Goal: Find specific page/section: Find specific page/section

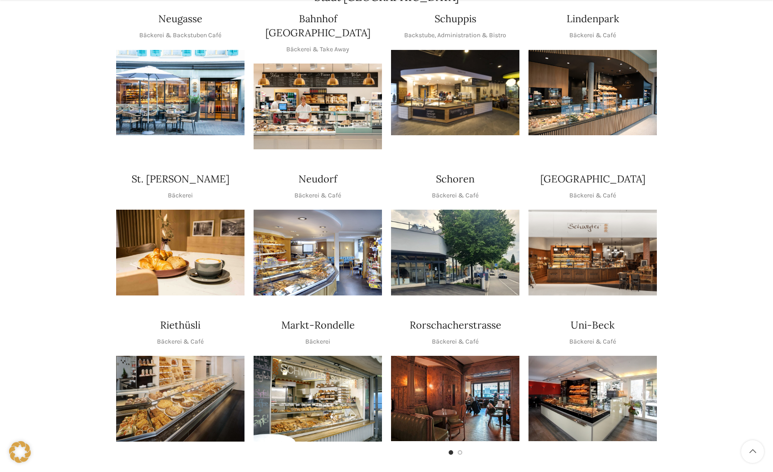
scroll to position [227, 0]
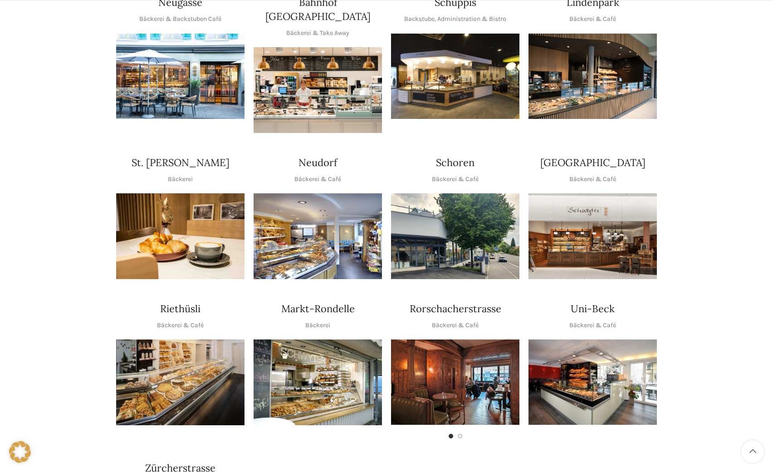
click at [327, 193] on img "1 / 1" at bounding box center [318, 236] width 128 height 86
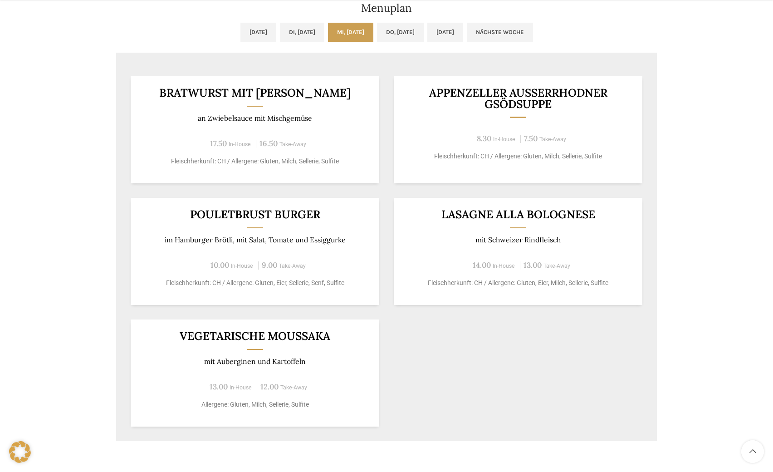
scroll to position [499, 0]
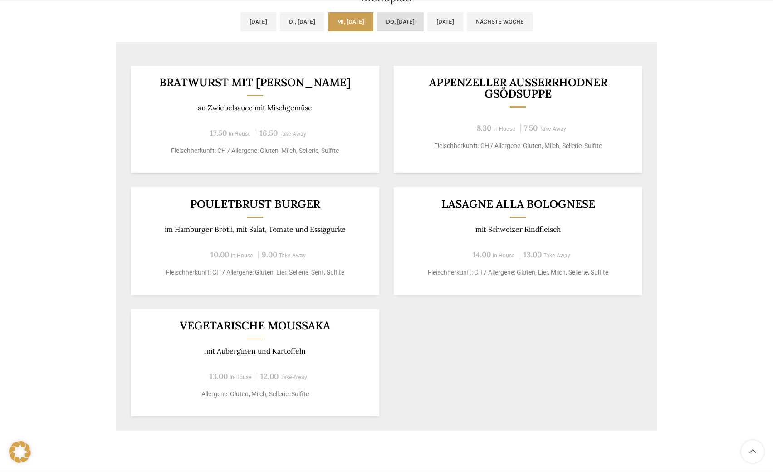
click at [402, 22] on link "Do, [DATE]" at bounding box center [400, 21] width 47 height 19
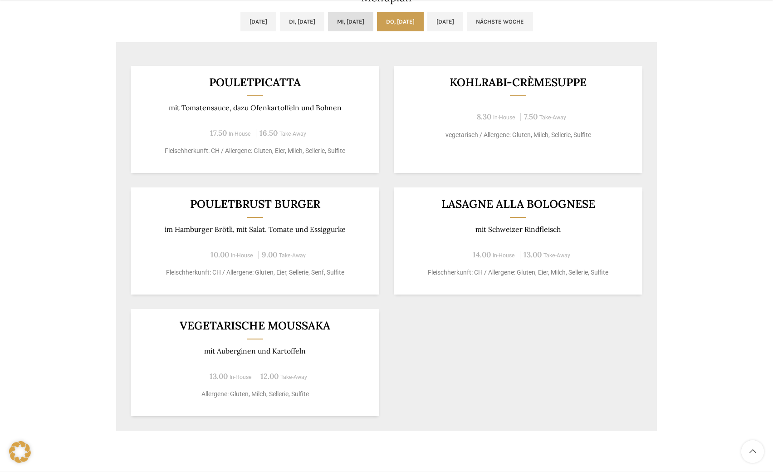
click at [357, 26] on link "Mi, [DATE]" at bounding box center [350, 21] width 45 height 19
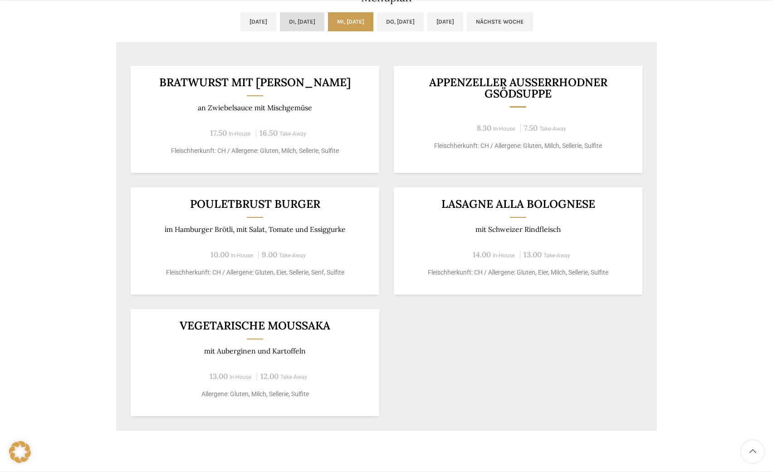
click at [307, 25] on link "Di, [DATE]" at bounding box center [302, 21] width 44 height 19
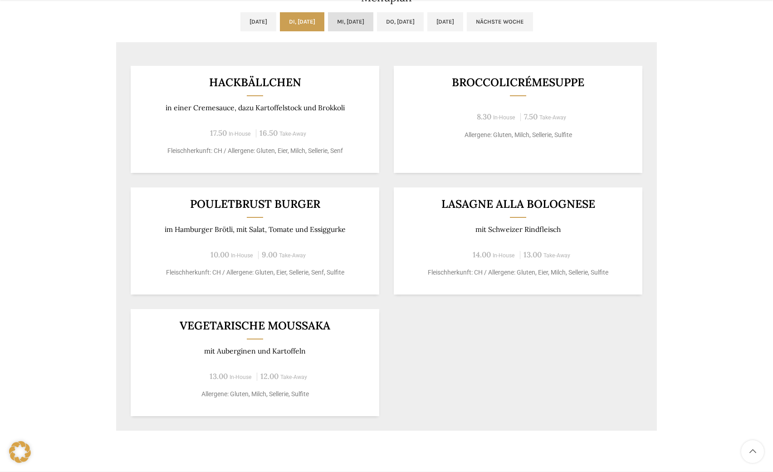
click at [359, 26] on link "Mi, 17.09.2025" at bounding box center [350, 21] width 45 height 19
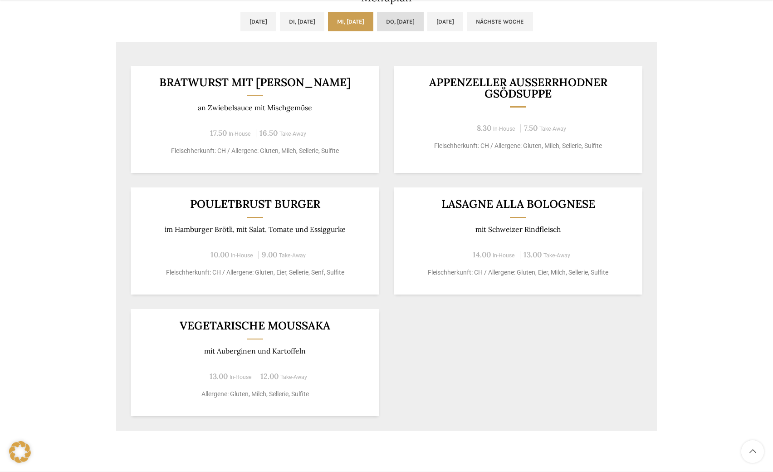
click at [395, 26] on link "Do, 18.09.2025" at bounding box center [400, 21] width 47 height 19
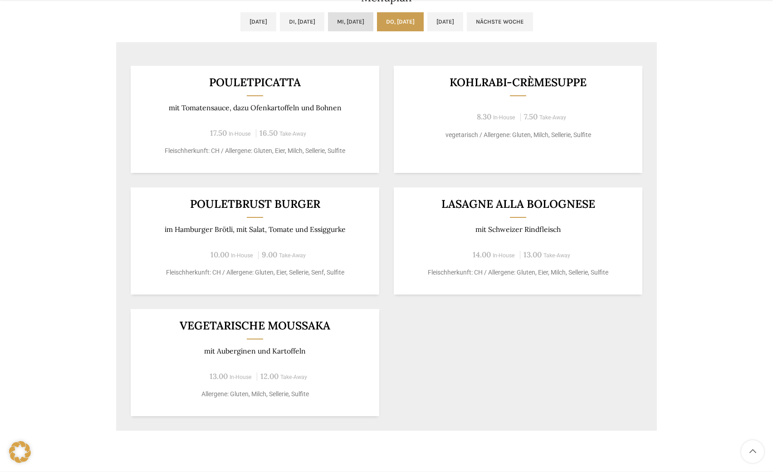
click at [340, 22] on link "Mi, 17.09.2025" at bounding box center [350, 21] width 45 height 19
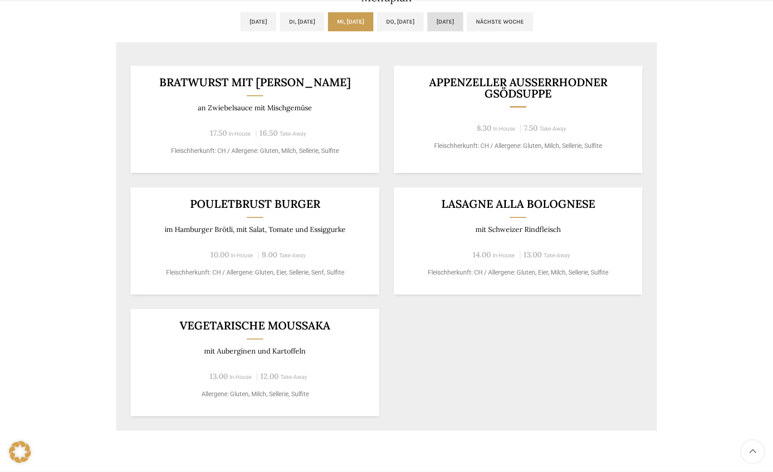
click at [463, 26] on link "Fr, 19.09.2025" at bounding box center [446, 21] width 36 height 19
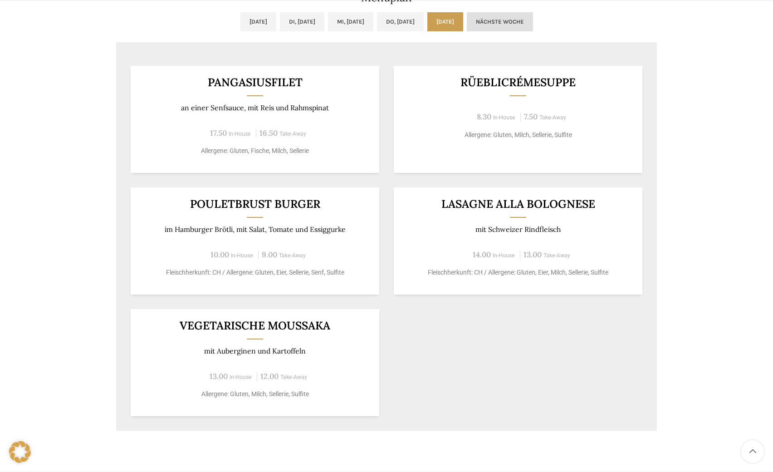
click at [517, 20] on link "Nächste Woche" at bounding box center [500, 21] width 66 height 19
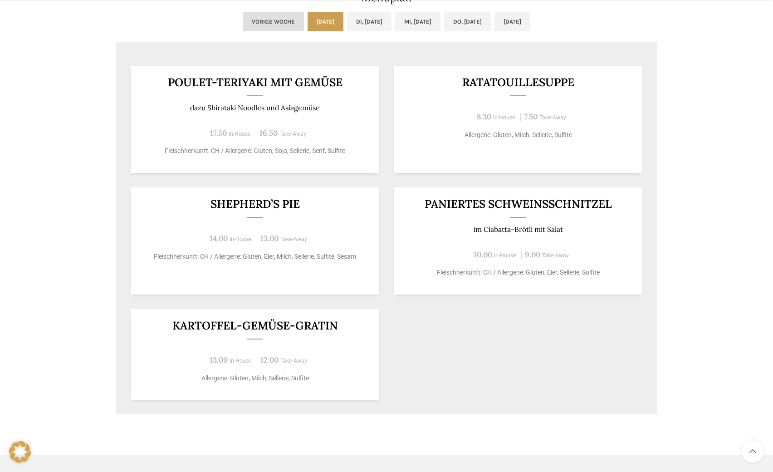
click at [243, 20] on link "Vorige Woche" at bounding box center [273, 21] width 61 height 19
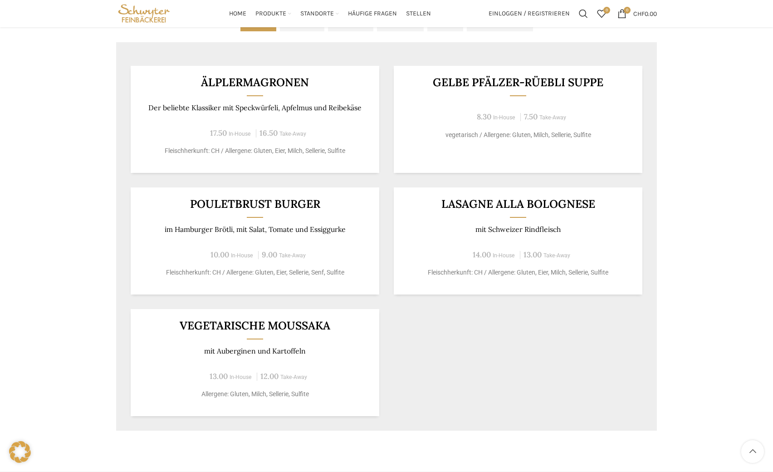
scroll to position [454, 0]
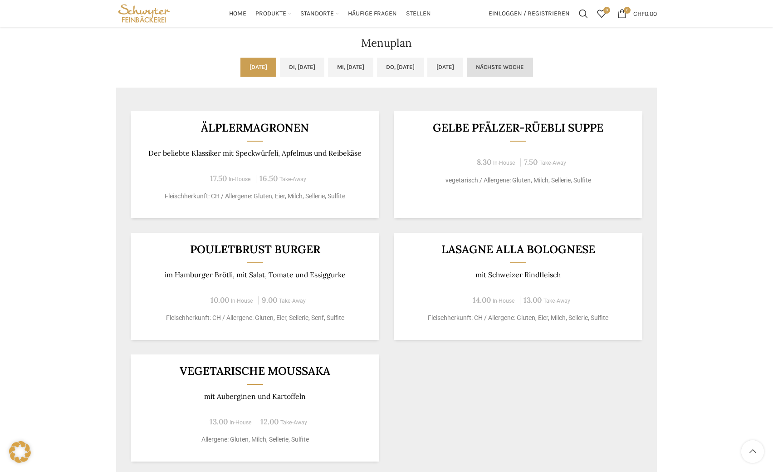
click at [533, 74] on link "Nächste Woche" at bounding box center [500, 67] width 66 height 19
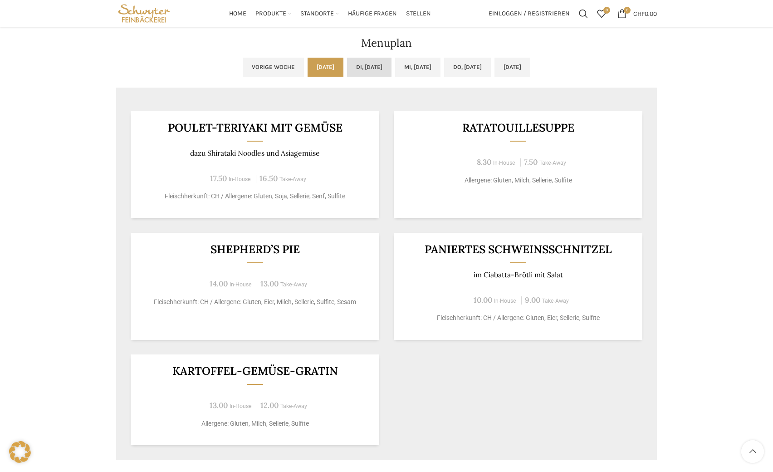
click at [347, 63] on link "Di, 23.09.2025" at bounding box center [369, 67] width 44 height 19
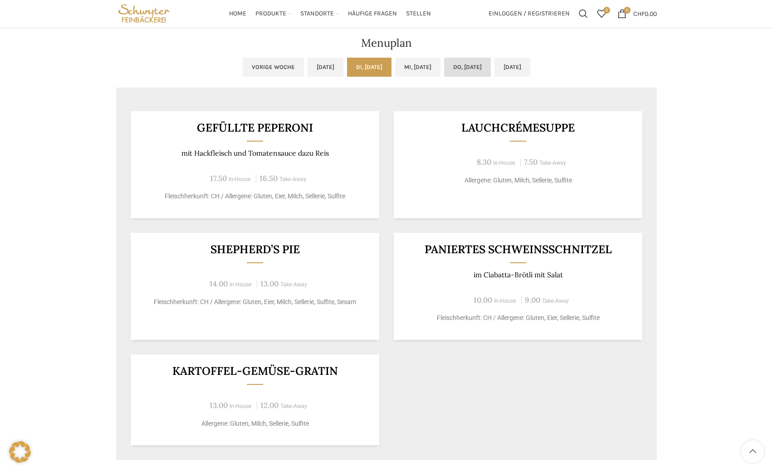
click at [491, 65] on link "Do, 25.09.2025" at bounding box center [467, 67] width 47 height 19
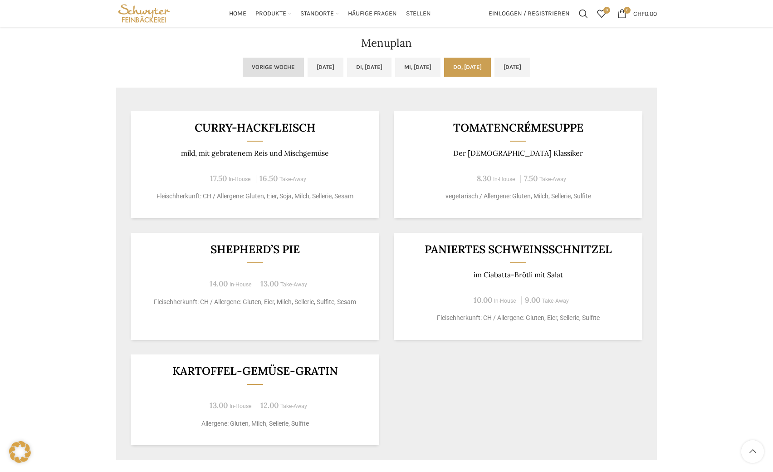
click at [245, 69] on link "Vorige Woche" at bounding box center [273, 67] width 61 height 19
